Goal: Check status: Check status

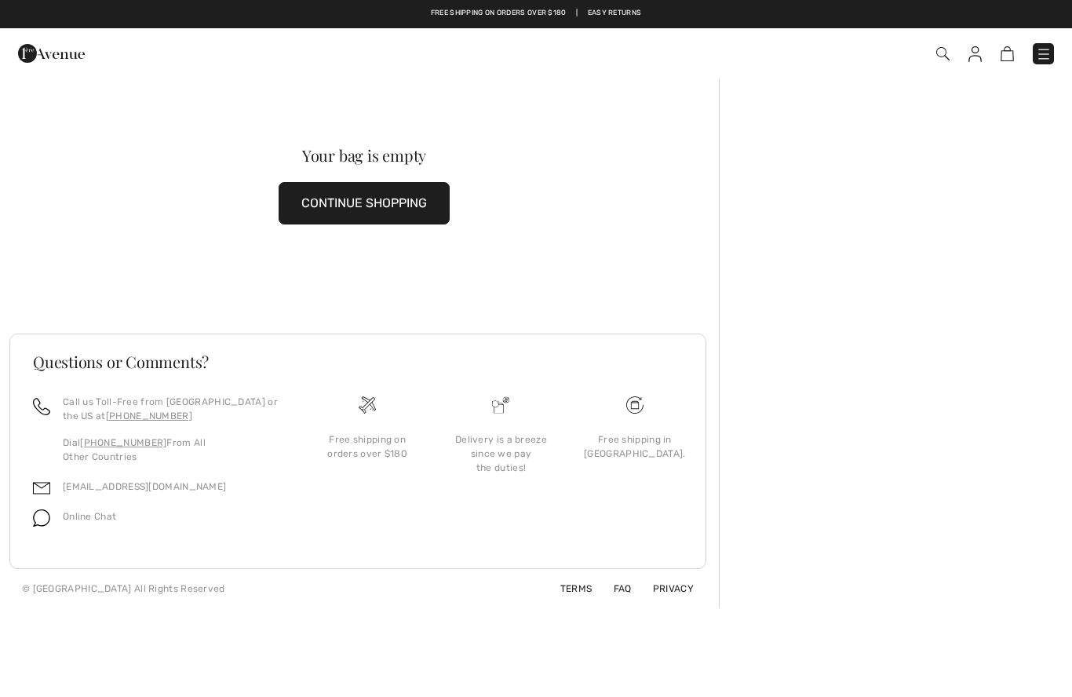
click at [981, 53] on img at bounding box center [974, 54] width 13 height 16
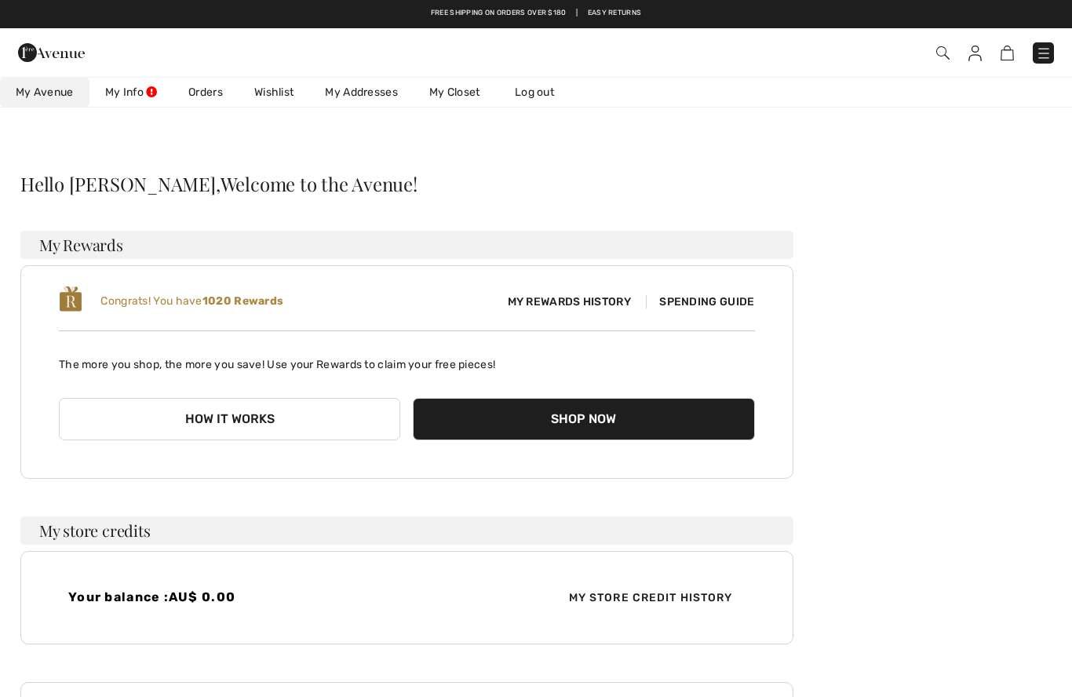
click at [210, 92] on link "Orders" at bounding box center [206, 92] width 66 height 29
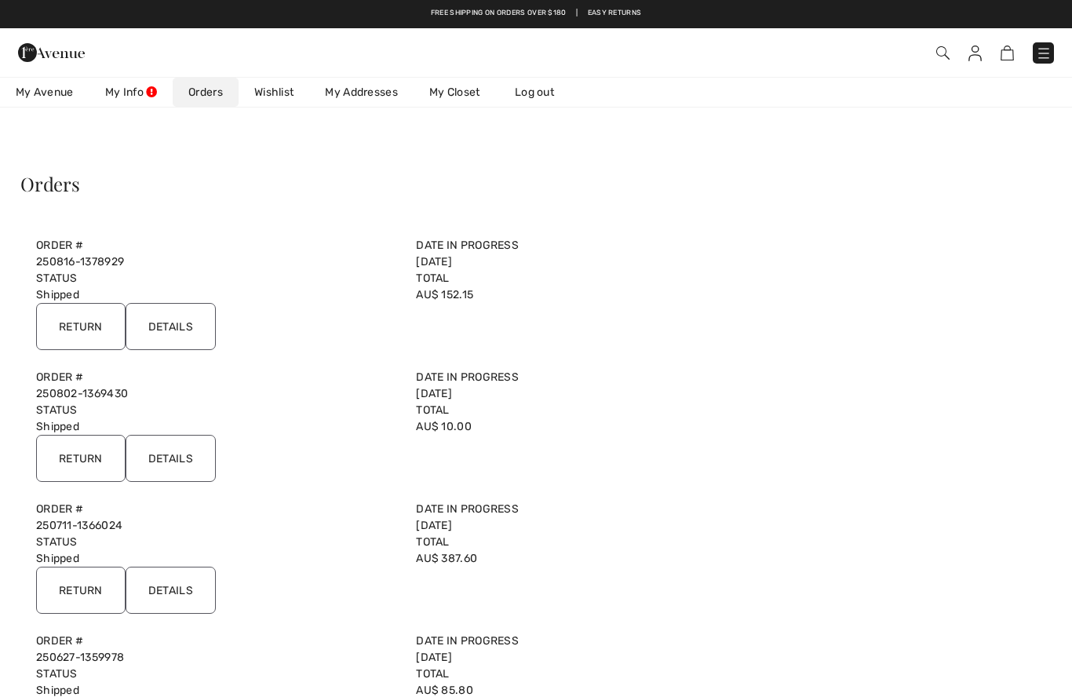
click at [182, 324] on input "Details" at bounding box center [171, 326] width 90 height 47
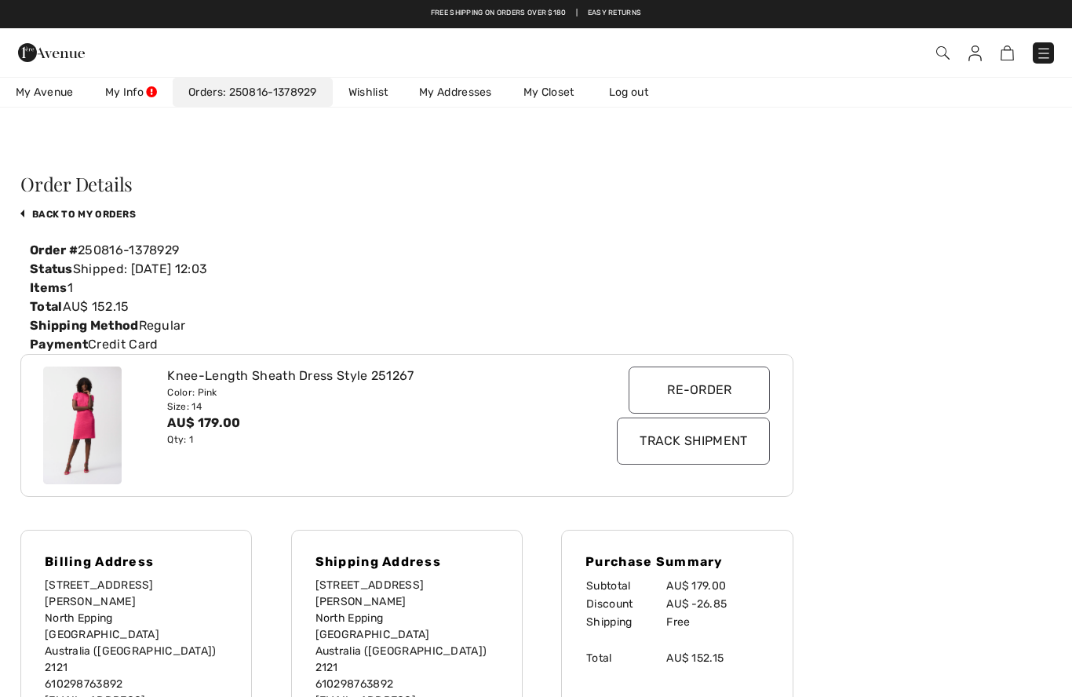
click at [723, 440] on input "Track Shipment" at bounding box center [693, 440] width 153 height 47
click at [78, 214] on link "back to My Orders" at bounding box center [77, 214] width 115 height 11
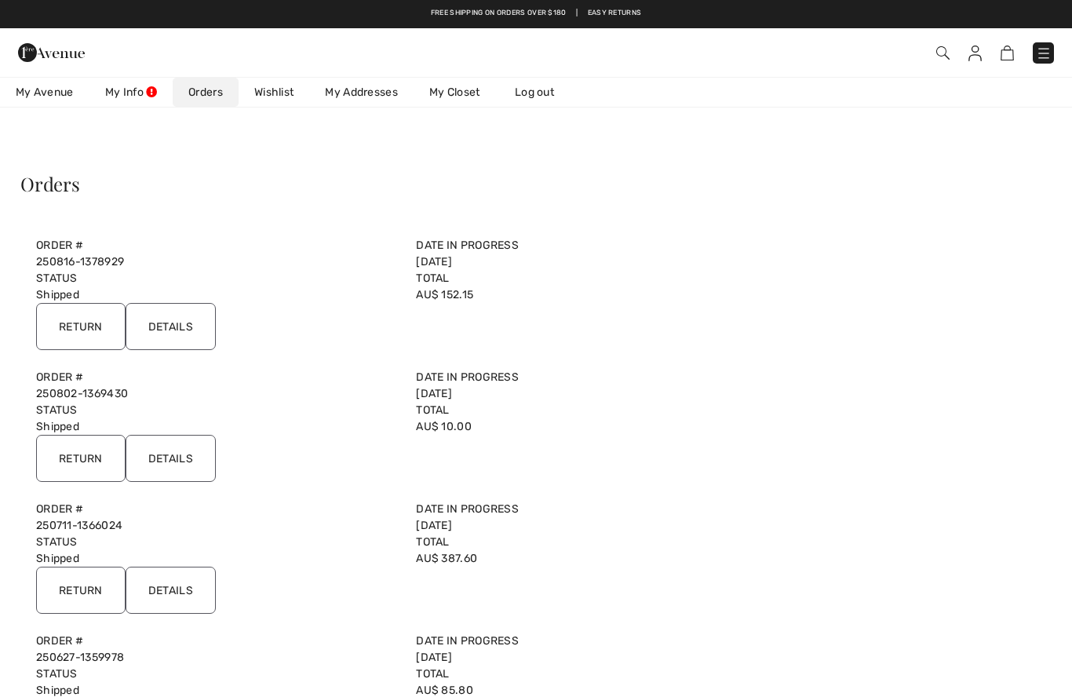
click at [183, 450] on input "Details" at bounding box center [171, 458] width 90 height 47
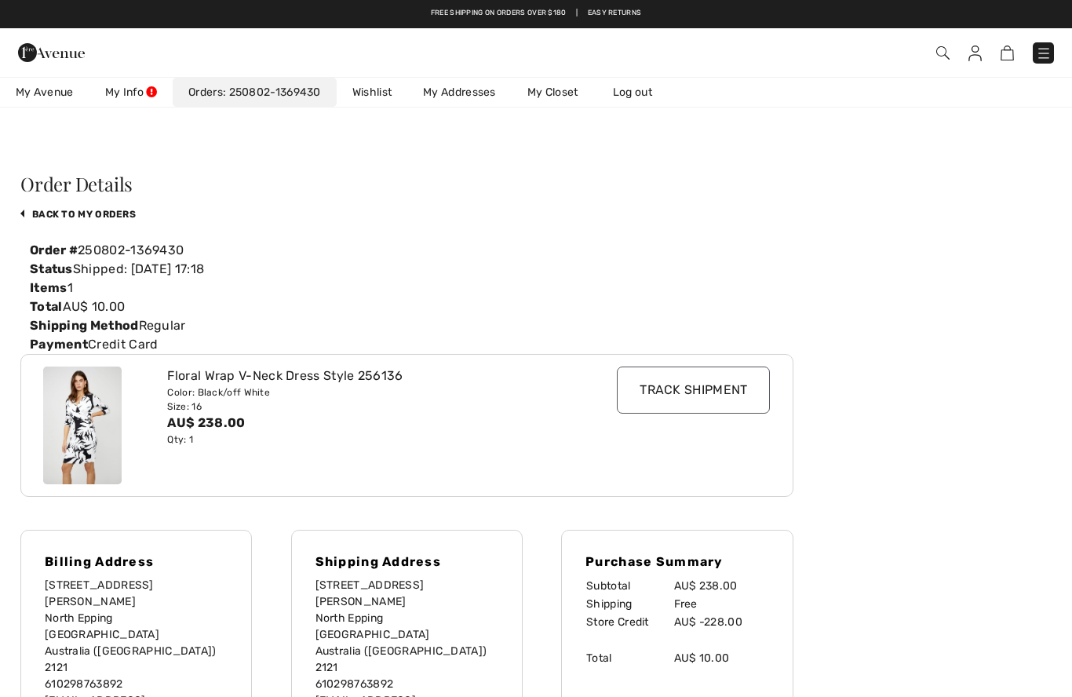
click at [216, 375] on div "Floral Wrap V-Neck Dress Style 256136" at bounding box center [375, 375] width 416 height 19
click at [388, 379] on div "Floral Wrap V-Neck Dress Style 256136" at bounding box center [375, 375] width 416 height 19
click at [97, 411] on img at bounding box center [82, 425] width 78 height 118
click at [99, 412] on img at bounding box center [82, 425] width 78 height 118
click at [373, 387] on div "Color: Black/off White" at bounding box center [375, 392] width 416 height 14
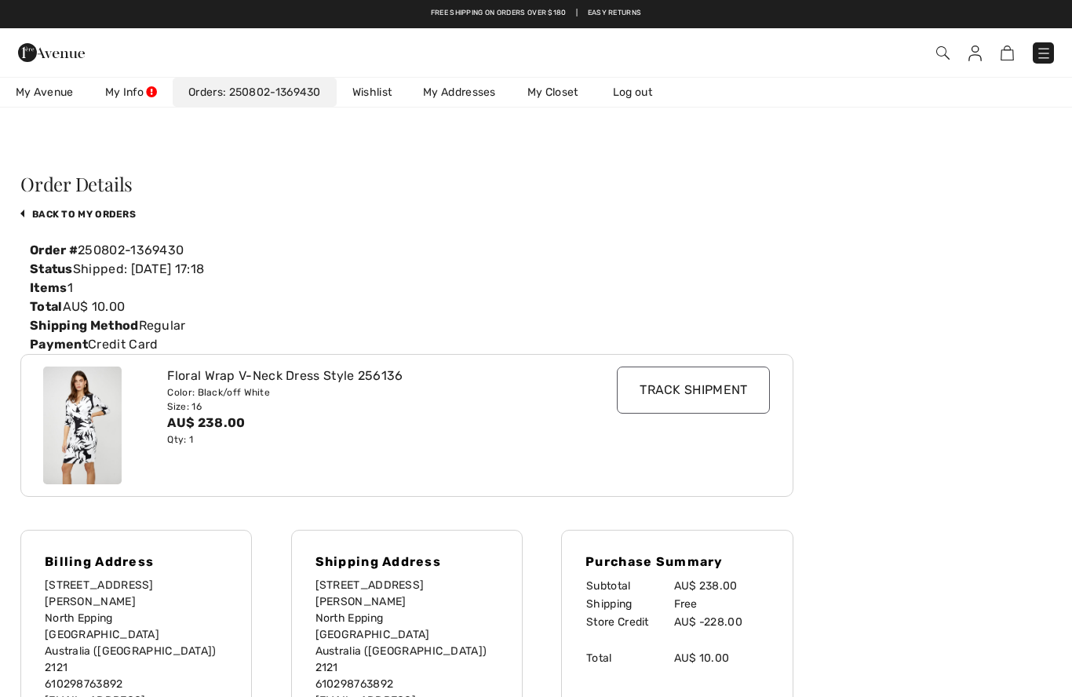
click at [945, 53] on img at bounding box center [942, 52] width 13 height 13
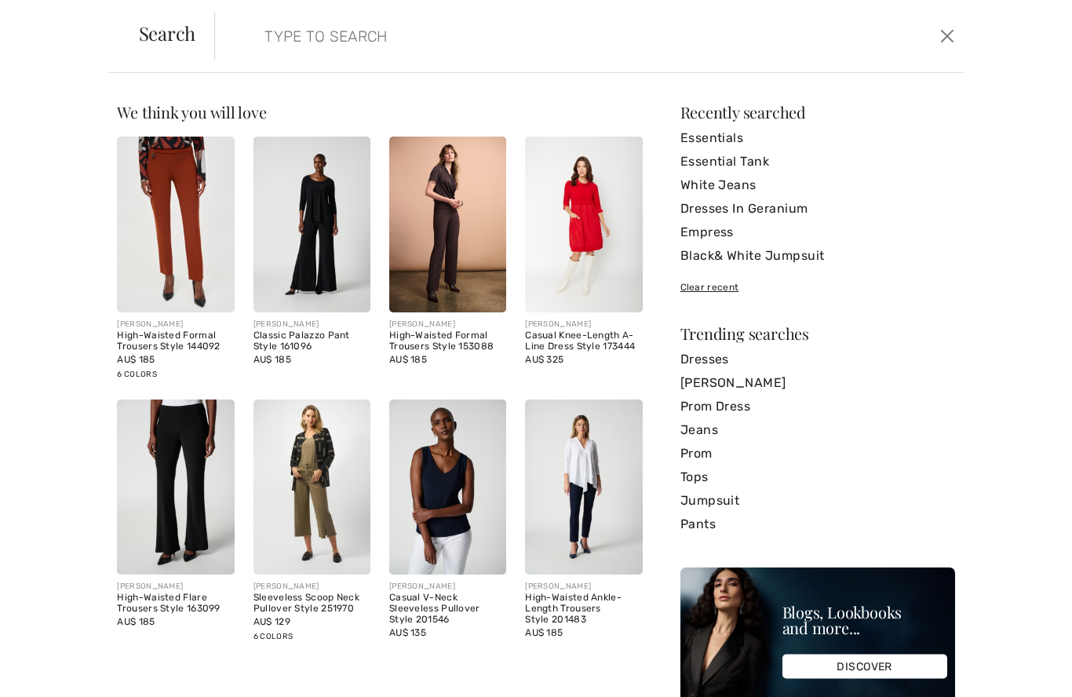
click at [348, 44] on input "search" at bounding box center [509, 36] width 512 height 47
type input "W"
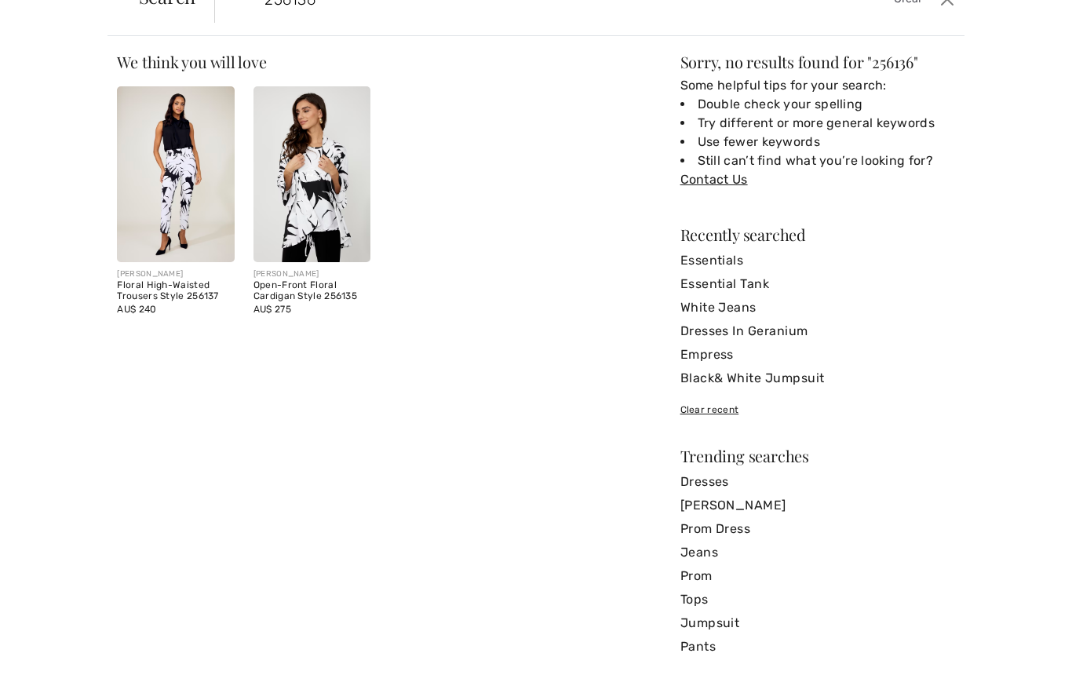
type input "256136"
click at [167, 197] on img at bounding box center [175, 211] width 117 height 176
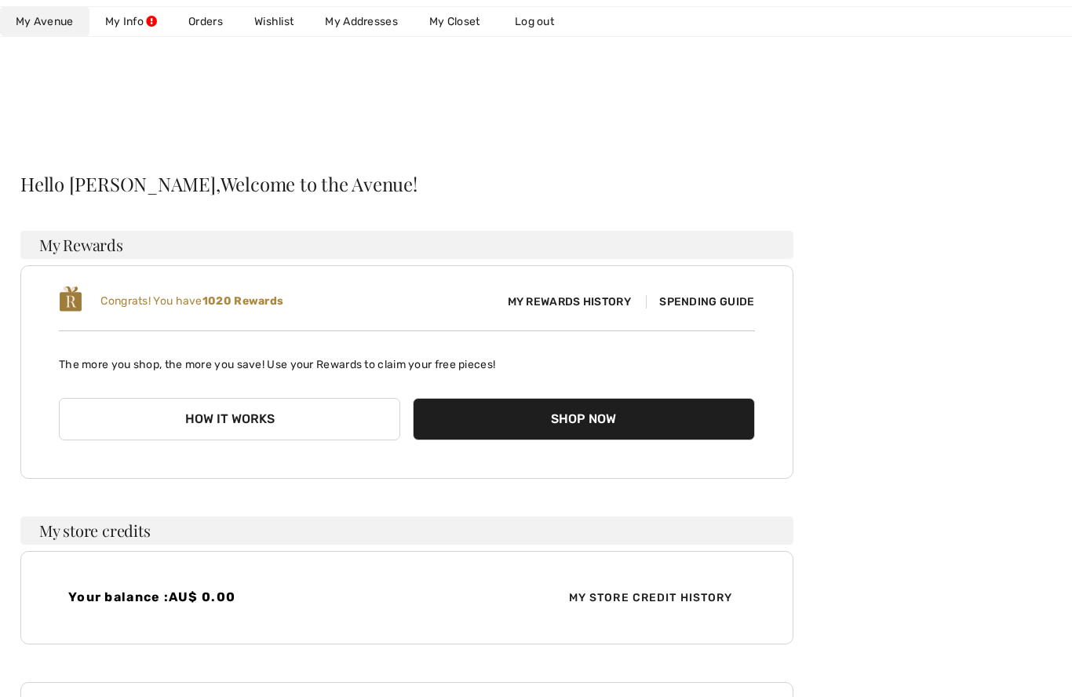
click at [202, 25] on link "Orders" at bounding box center [206, 21] width 66 height 29
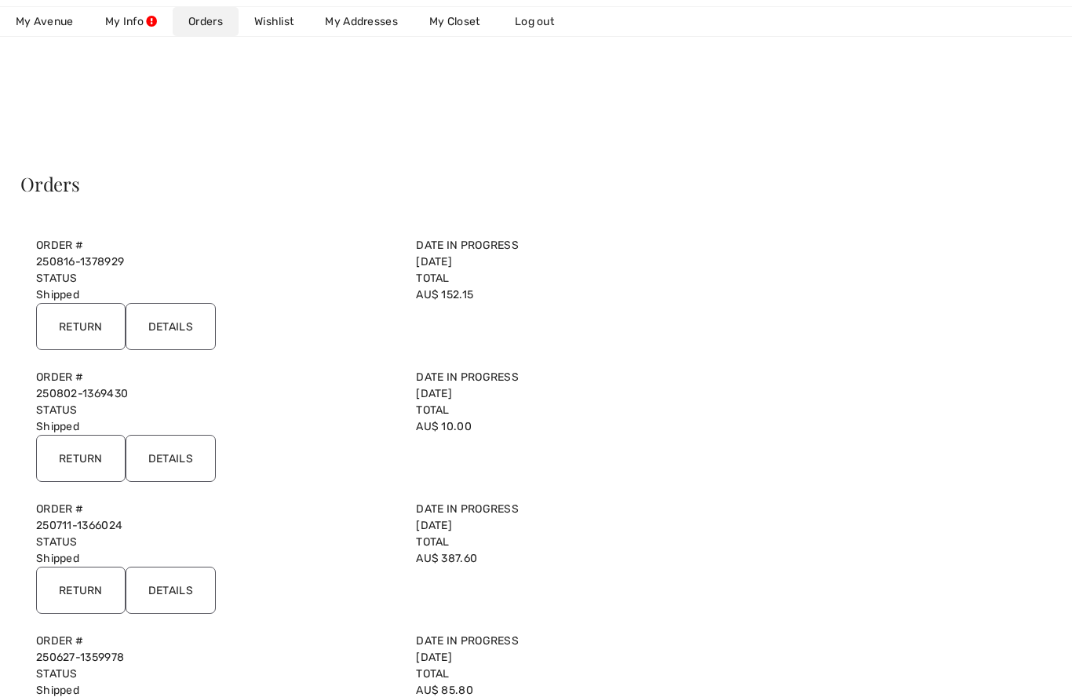
click at [175, 576] on input "Details" at bounding box center [171, 589] width 90 height 47
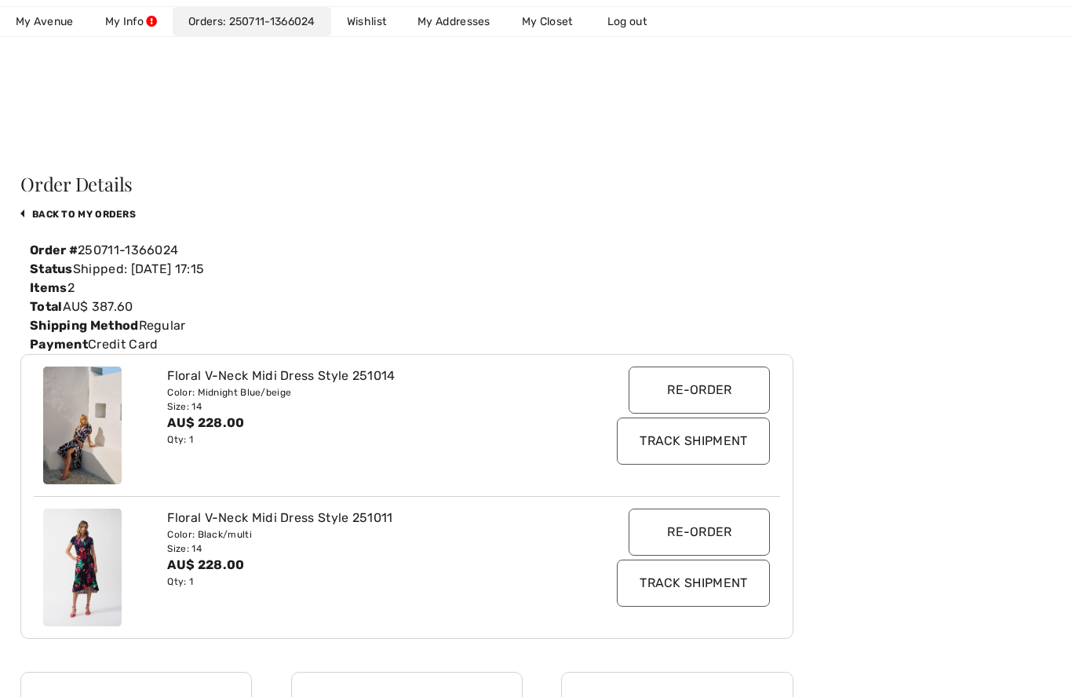
click at [66, 209] on link "back to My Orders" at bounding box center [77, 214] width 115 height 11
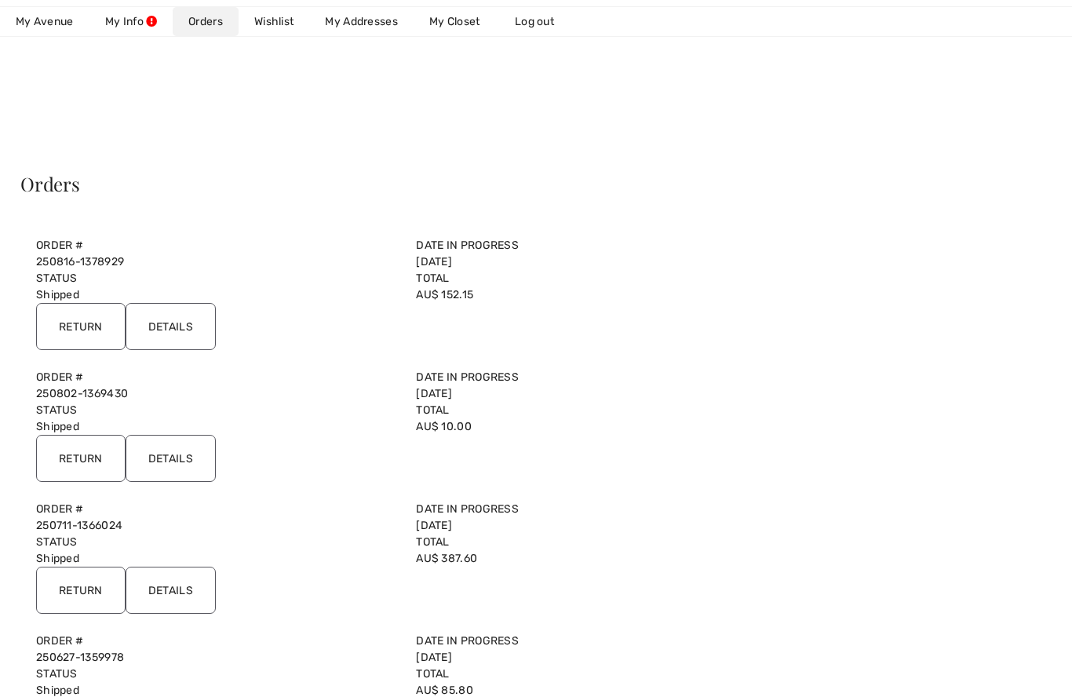
click at [175, 468] on input "Details" at bounding box center [171, 458] width 90 height 47
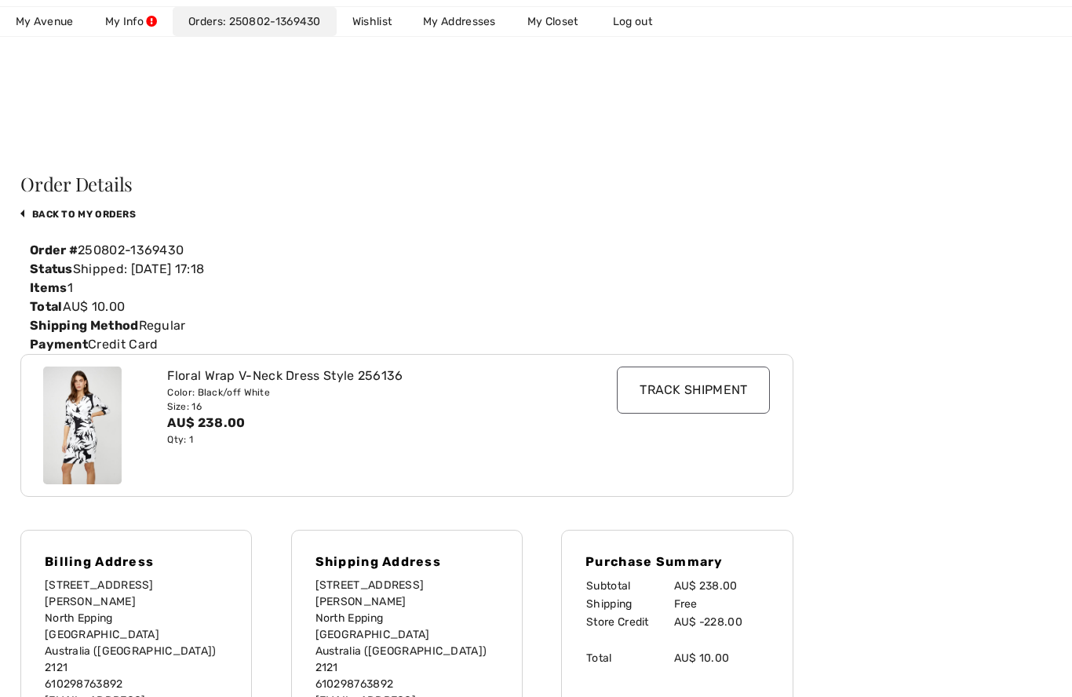
click at [373, 387] on div "Color: Black/off White" at bounding box center [375, 392] width 416 height 14
click at [377, 375] on div "Floral Wrap V-Neck Dress Style 256136" at bounding box center [375, 375] width 416 height 19
click at [80, 431] on img at bounding box center [82, 425] width 78 height 118
